Goal: Information Seeking & Learning: Learn about a topic

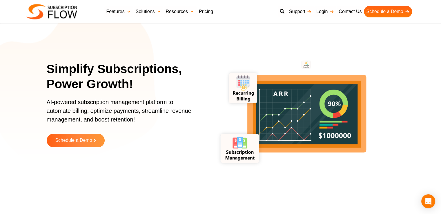
click at [202, 11] on link "Pricing" at bounding box center [205, 12] width 19 height 12
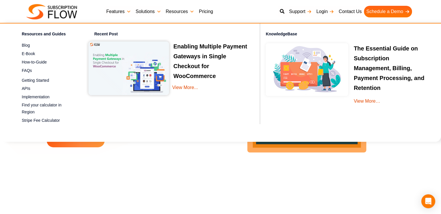
click at [198, 11] on link "Pricing" at bounding box center [205, 12] width 19 height 12
